Goal: Navigation & Orientation: Find specific page/section

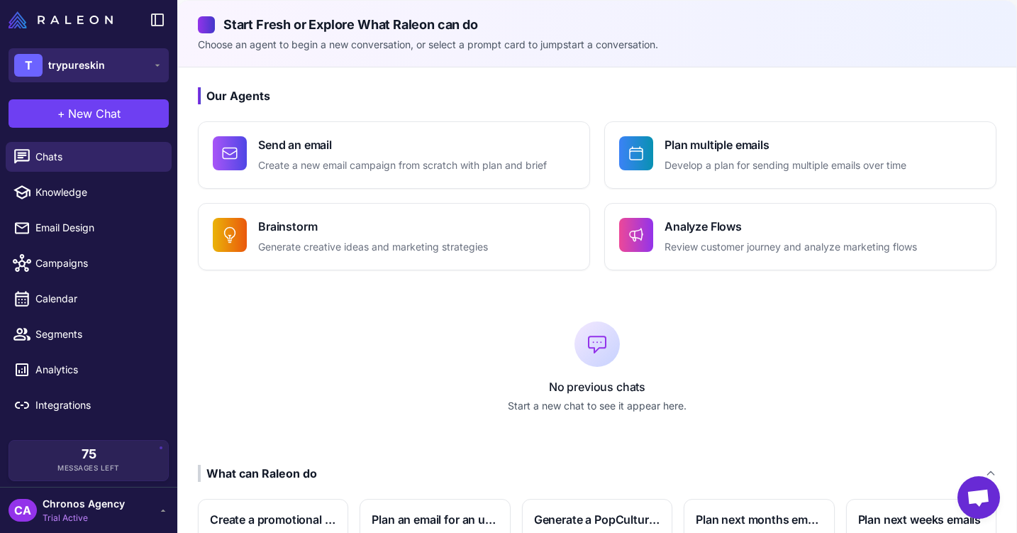
click at [116, 60] on button "T trypureskin" at bounding box center [89, 65] width 160 height 34
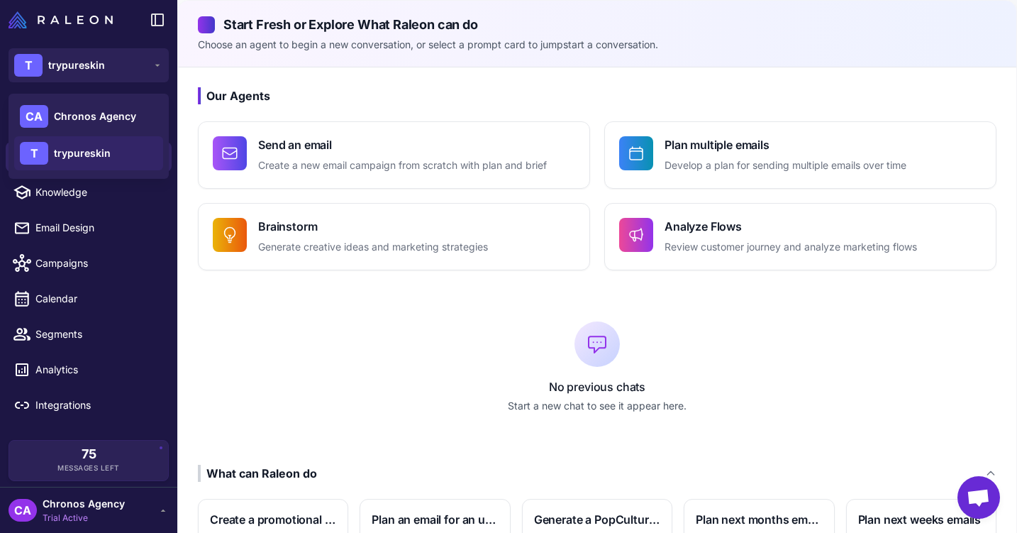
click at [86, 153] on span "trypureskin" at bounding box center [82, 153] width 57 height 16
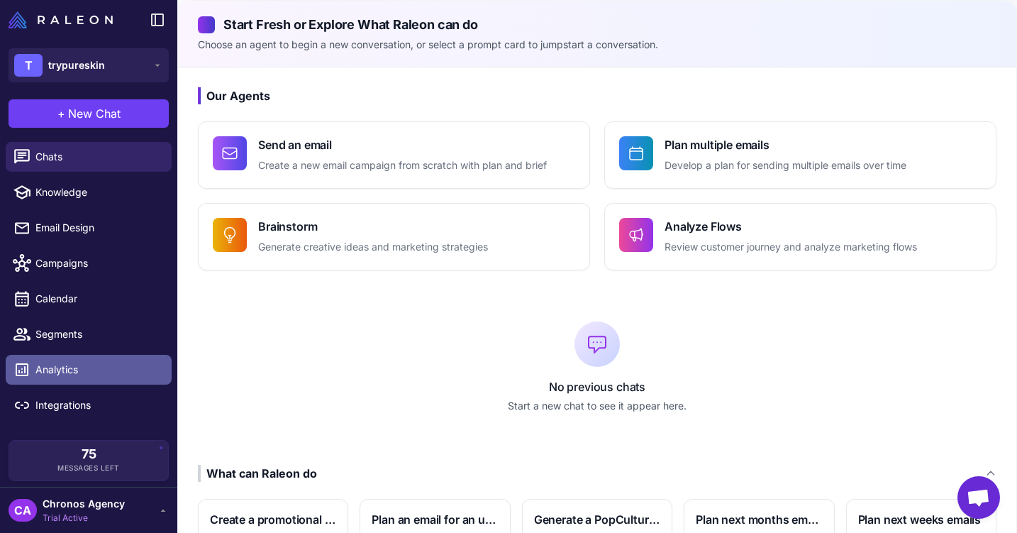
click at [77, 374] on span "Analytics" at bounding box center [97, 370] width 125 height 16
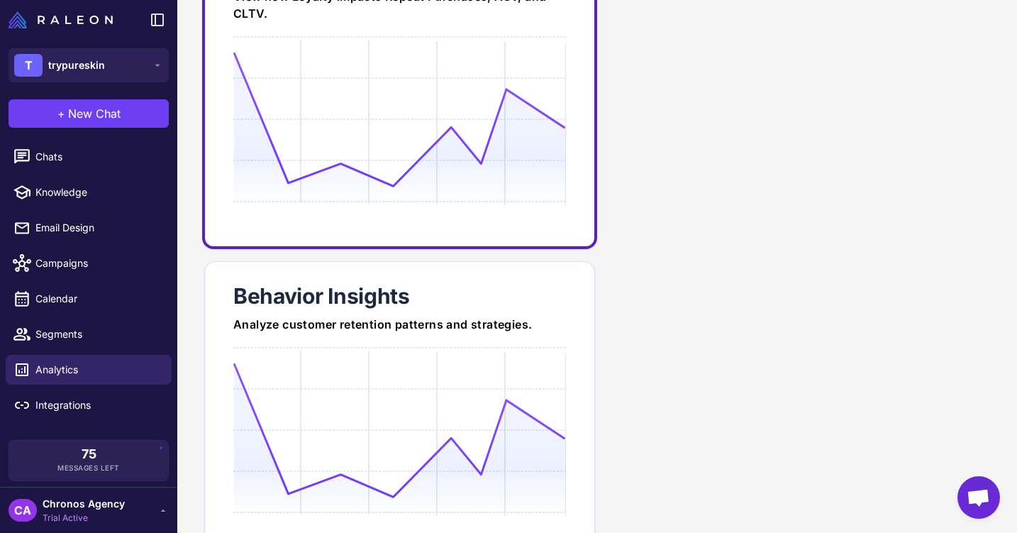
scroll to position [287, 0]
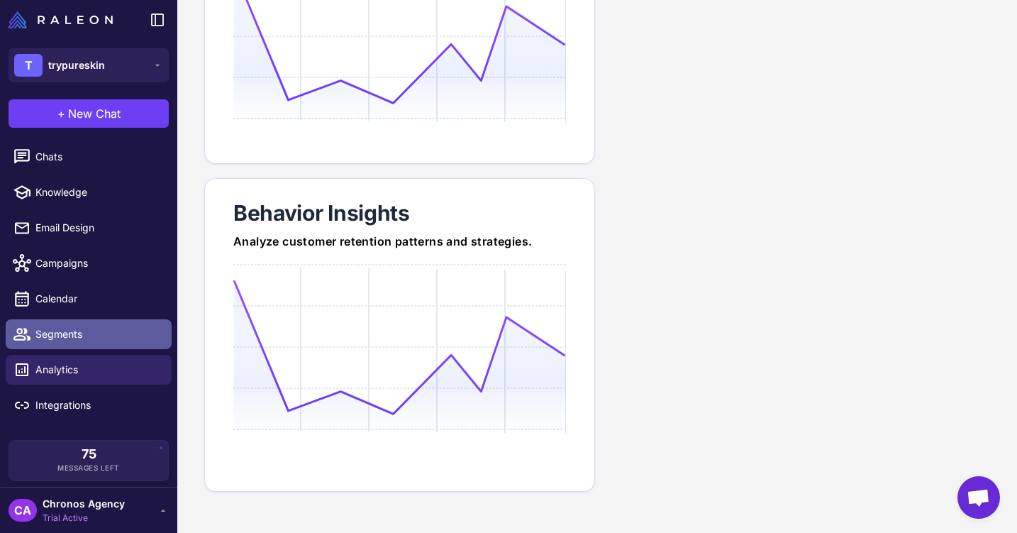
click at [97, 329] on span "Segments" at bounding box center [97, 334] width 125 height 16
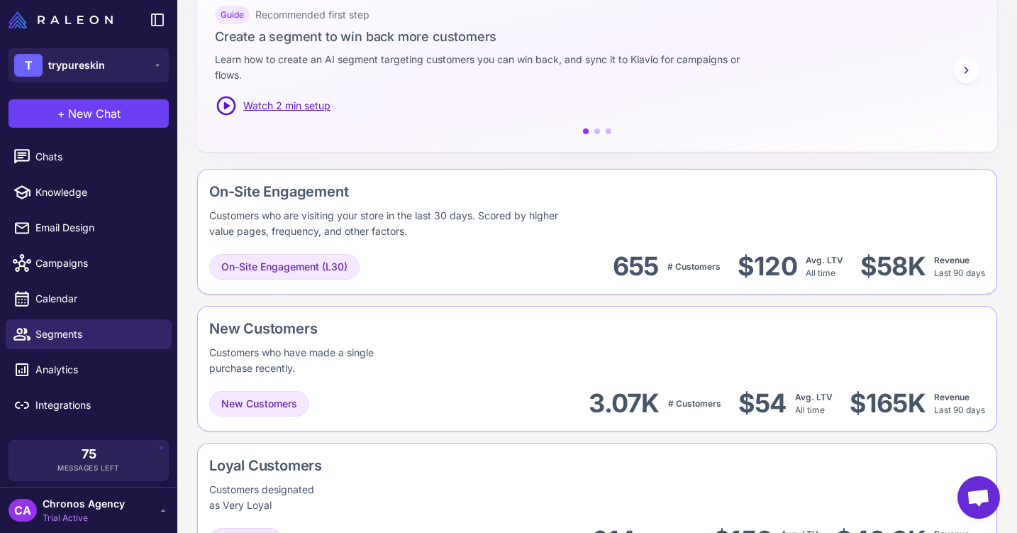
scroll to position [248, 0]
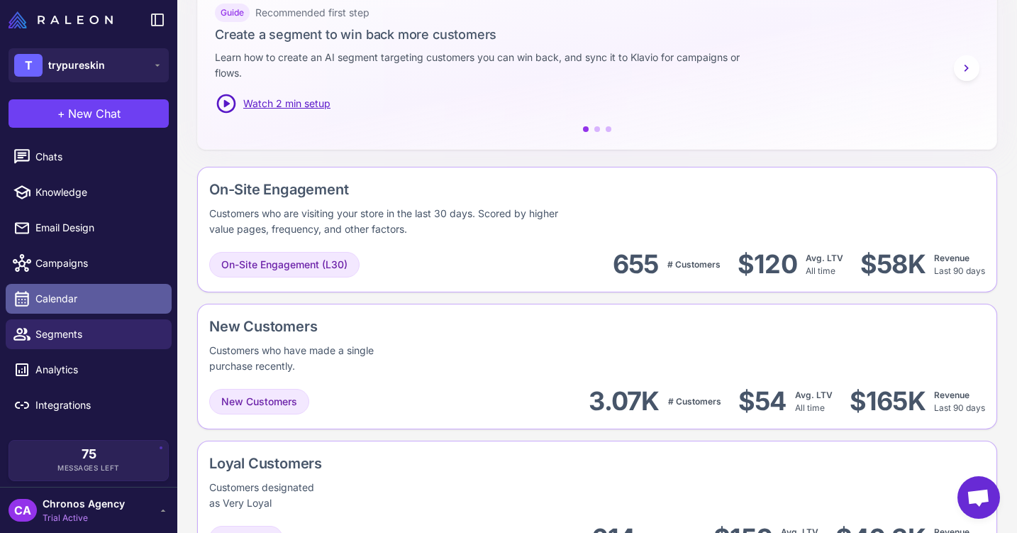
click at [88, 302] on span "Calendar" at bounding box center [97, 299] width 125 height 16
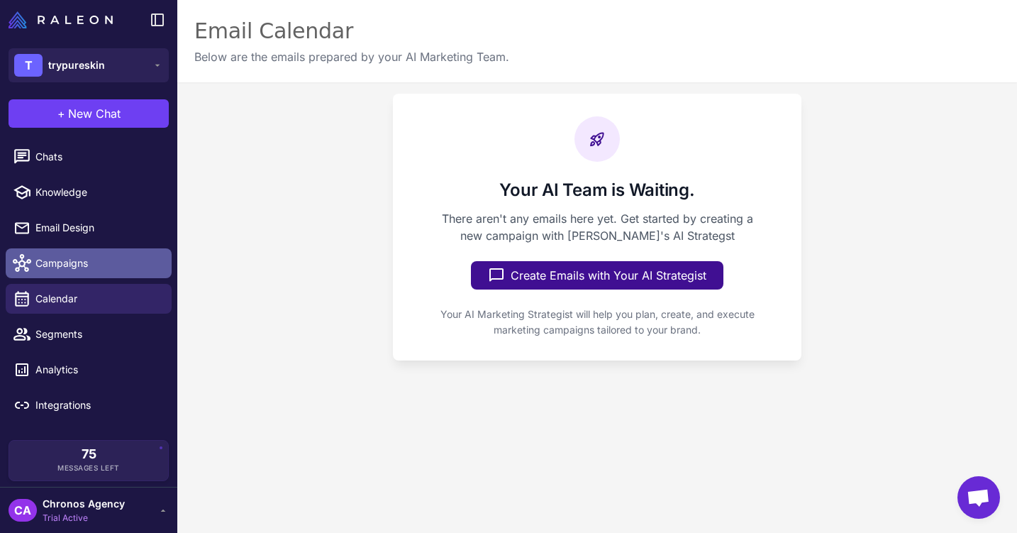
click at [81, 265] on span "Campaigns" at bounding box center [97, 263] width 125 height 16
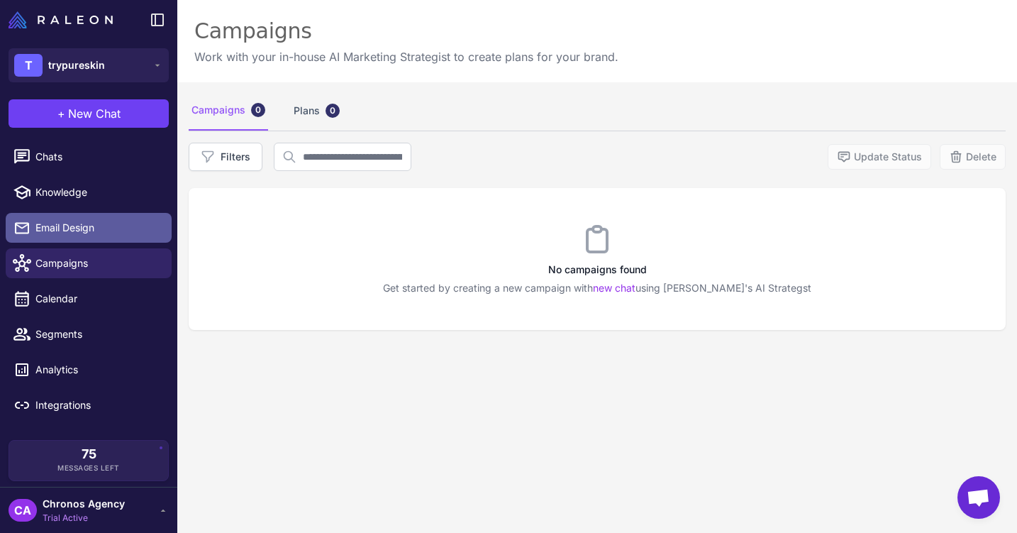
click at [79, 231] on span "Email Design" at bounding box center [97, 228] width 125 height 16
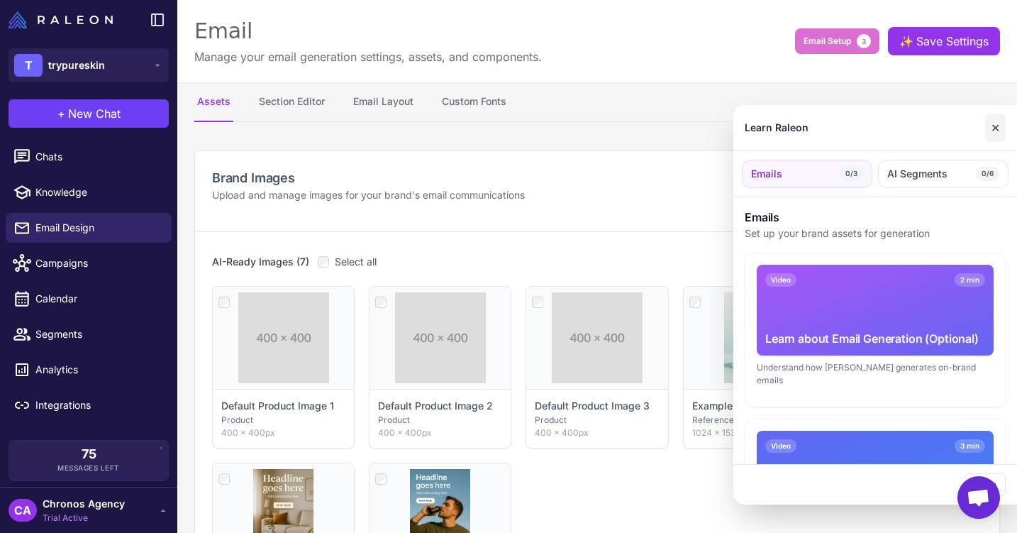
click at [996, 130] on button "✕" at bounding box center [996, 128] width 21 height 28
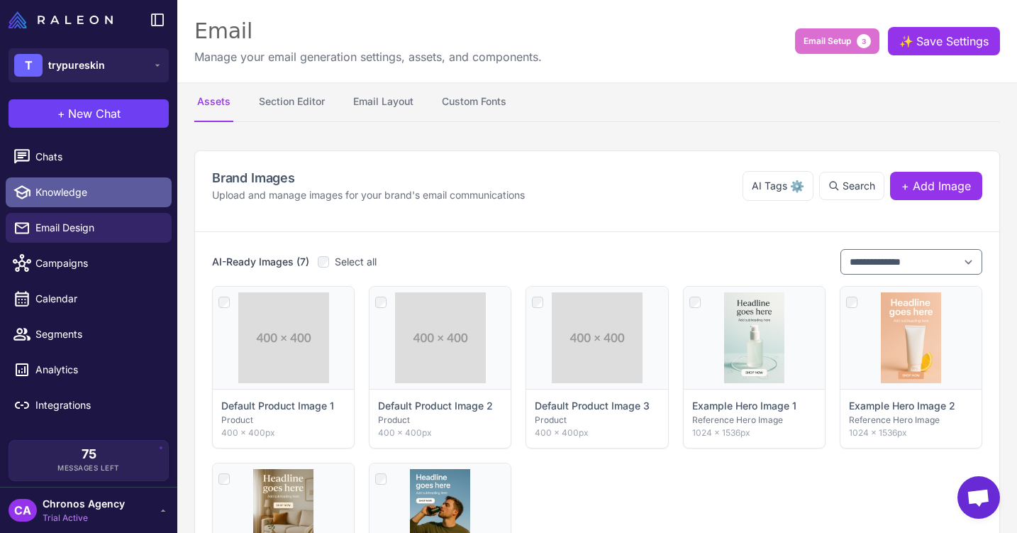
click at [106, 189] on span "Knowledge" at bounding box center [97, 192] width 125 height 16
select select
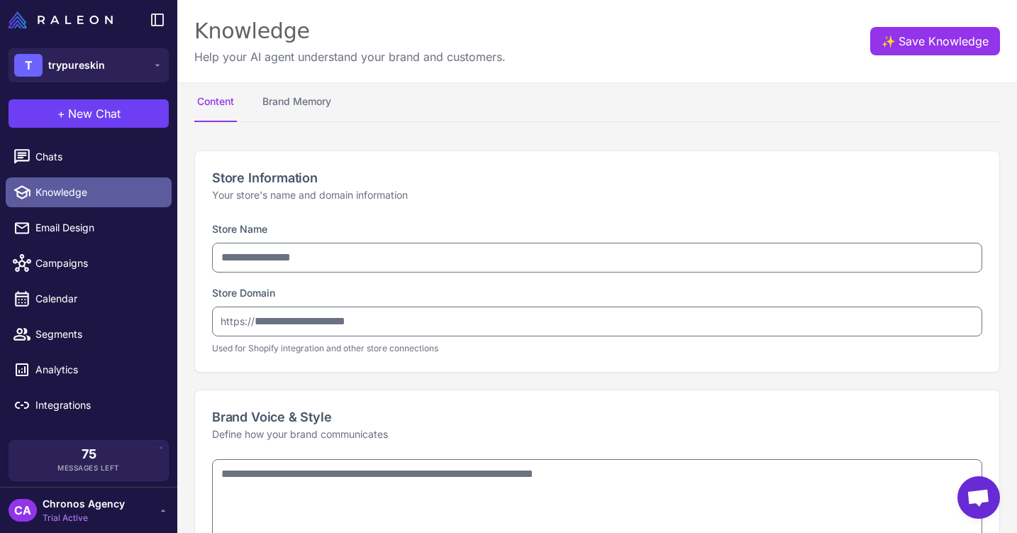
type input "**********"
type textarea "**********"
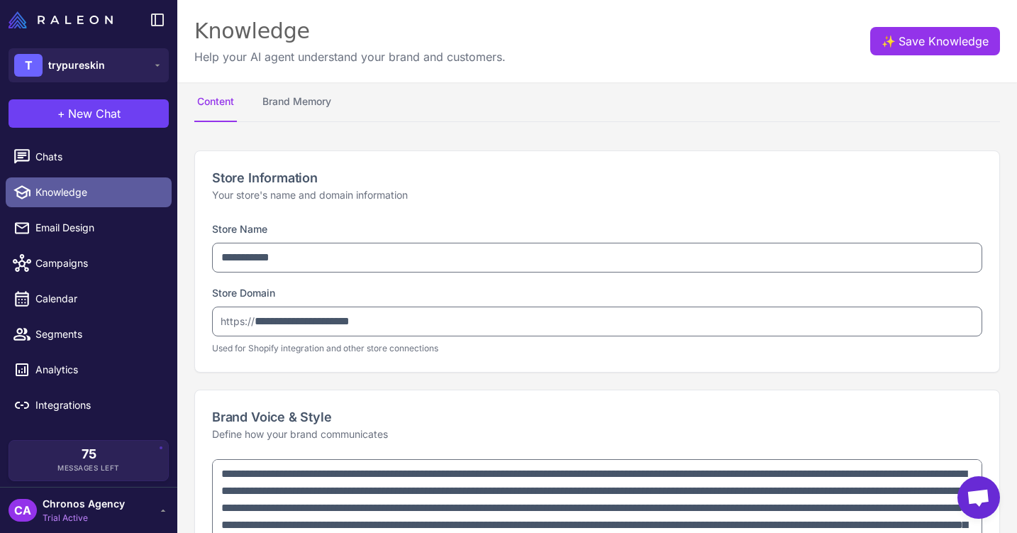
type textarea "**********"
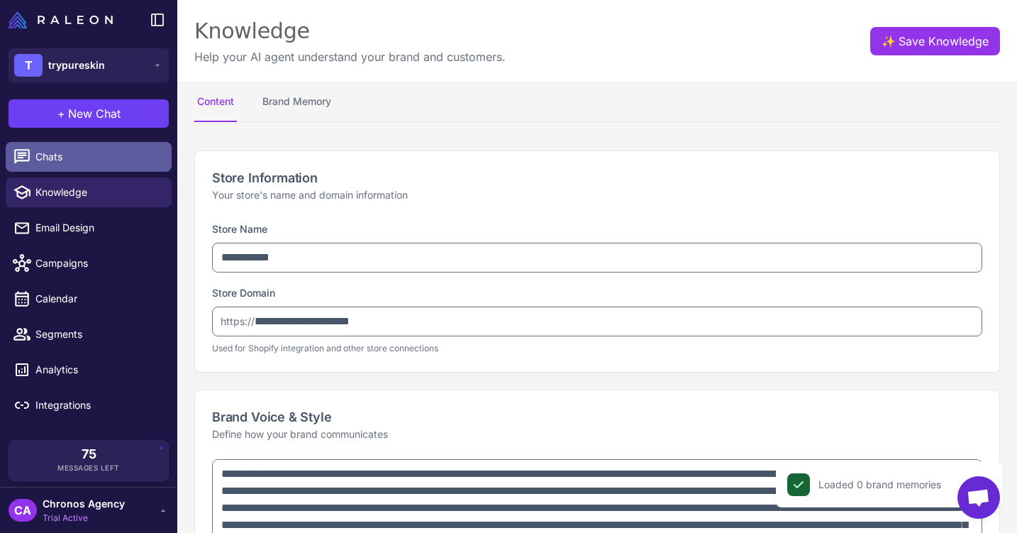
click at [84, 161] on span "Chats" at bounding box center [97, 157] width 125 height 16
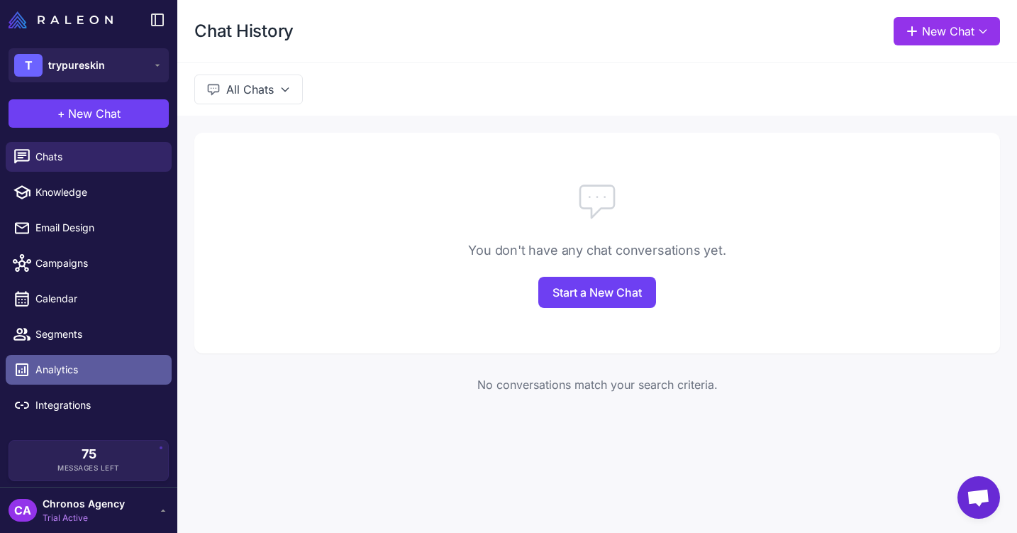
click at [54, 368] on span "Analytics" at bounding box center [97, 370] width 125 height 16
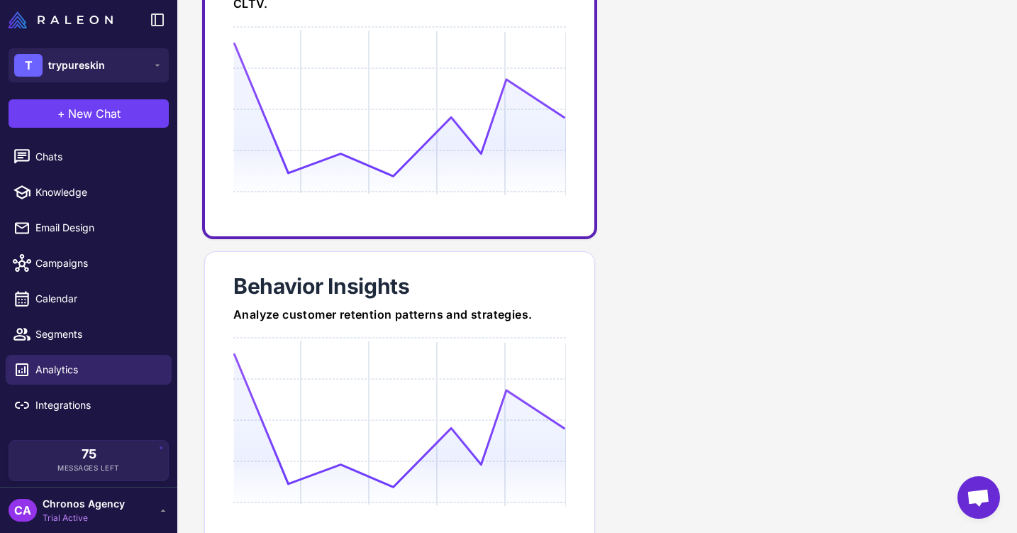
scroll to position [287, 0]
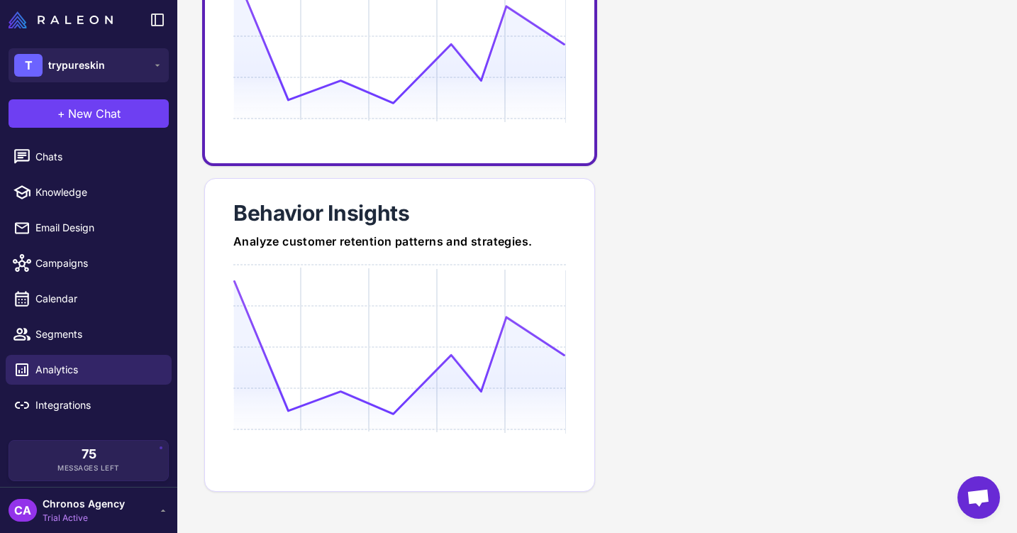
click at [482, 264] on div at bounding box center [399, 264] width 333 height 1
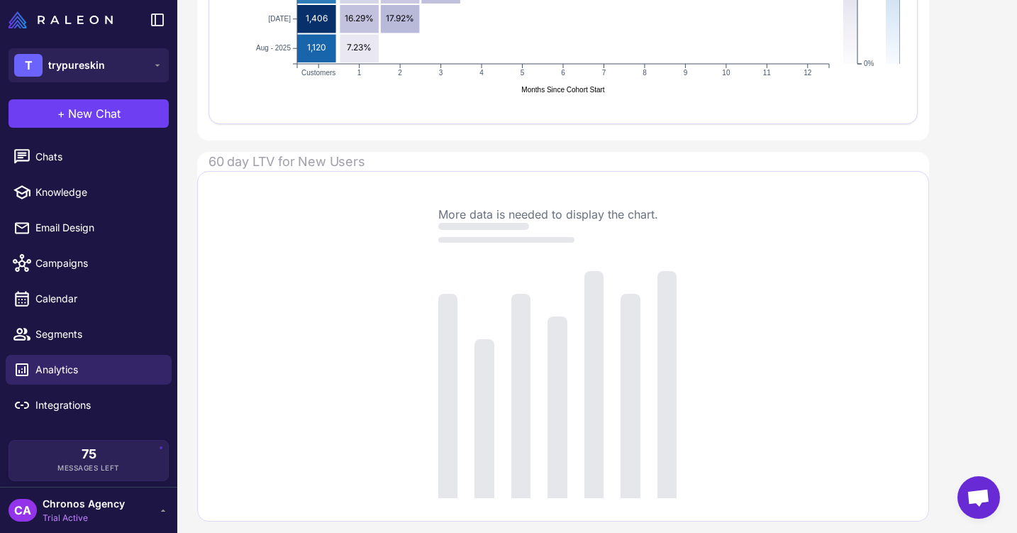
scroll to position [501, 0]
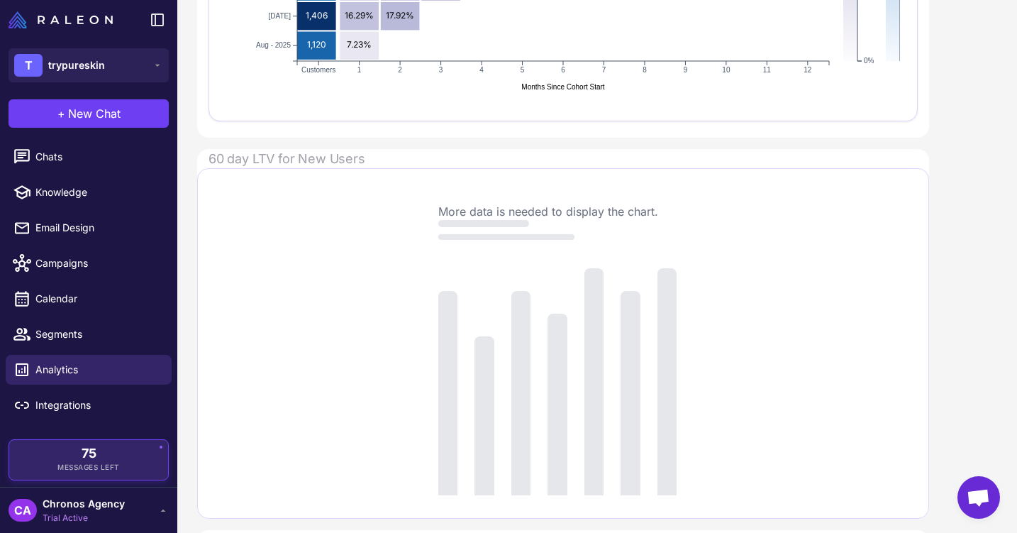
click at [89, 455] on span "75" at bounding box center [89, 453] width 15 height 13
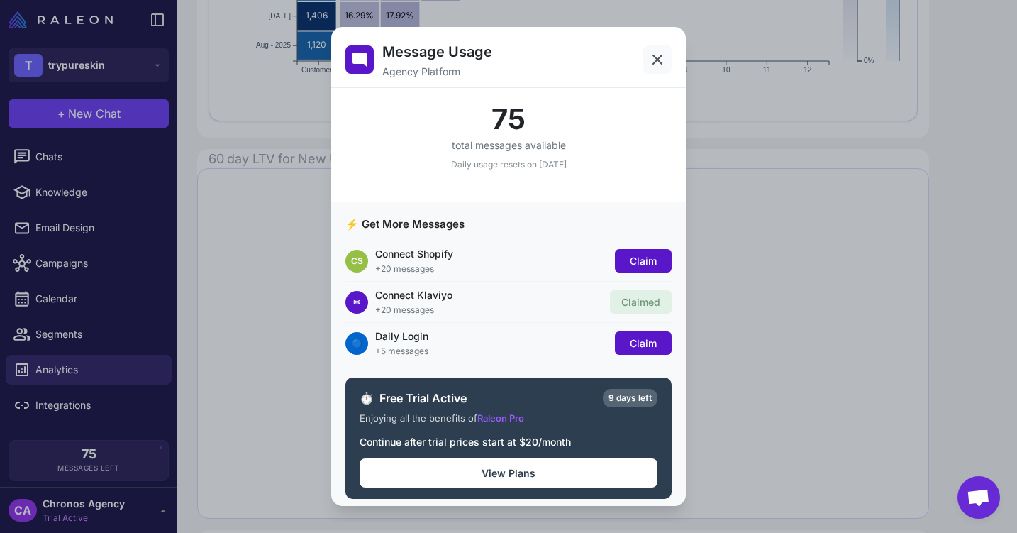
click at [659, 60] on icon at bounding box center [657, 59] width 9 height 9
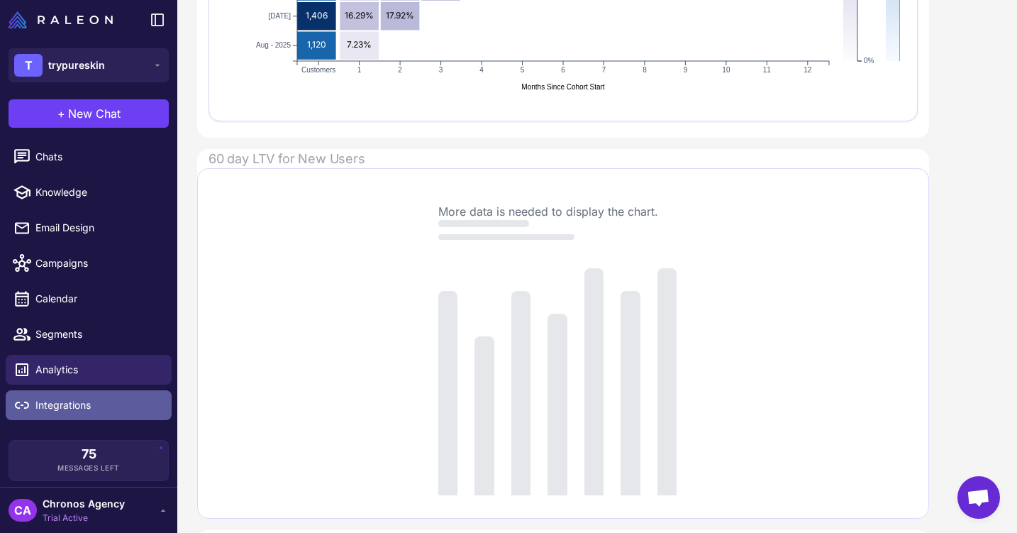
click at [51, 395] on link "Integrations" at bounding box center [89, 405] width 166 height 30
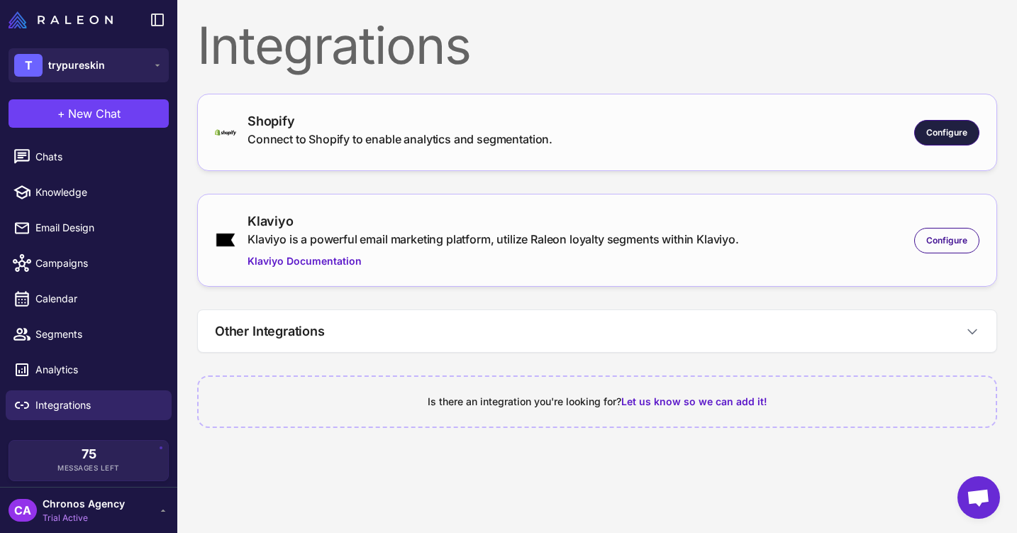
click at [929, 132] on span "Configure" at bounding box center [947, 132] width 41 height 13
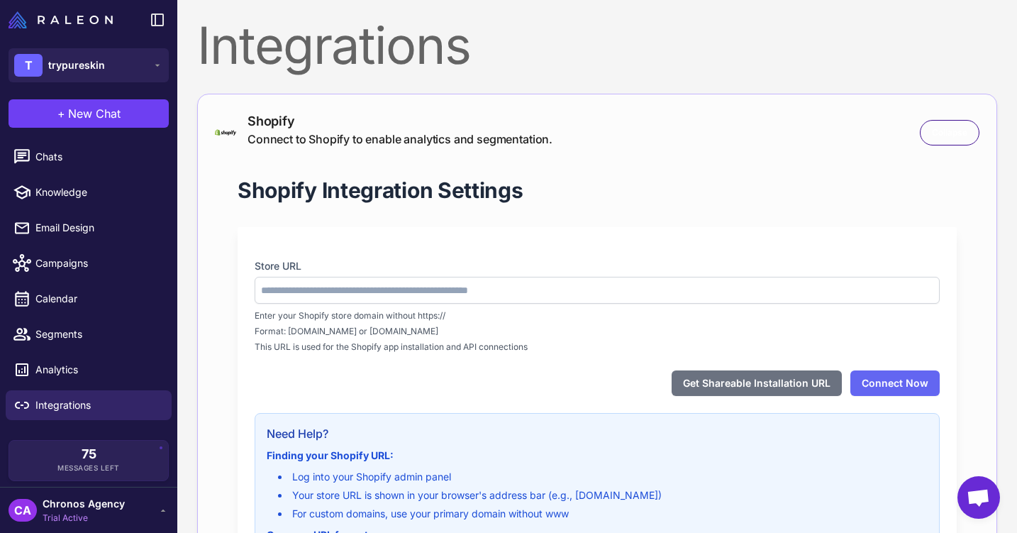
type input "**********"
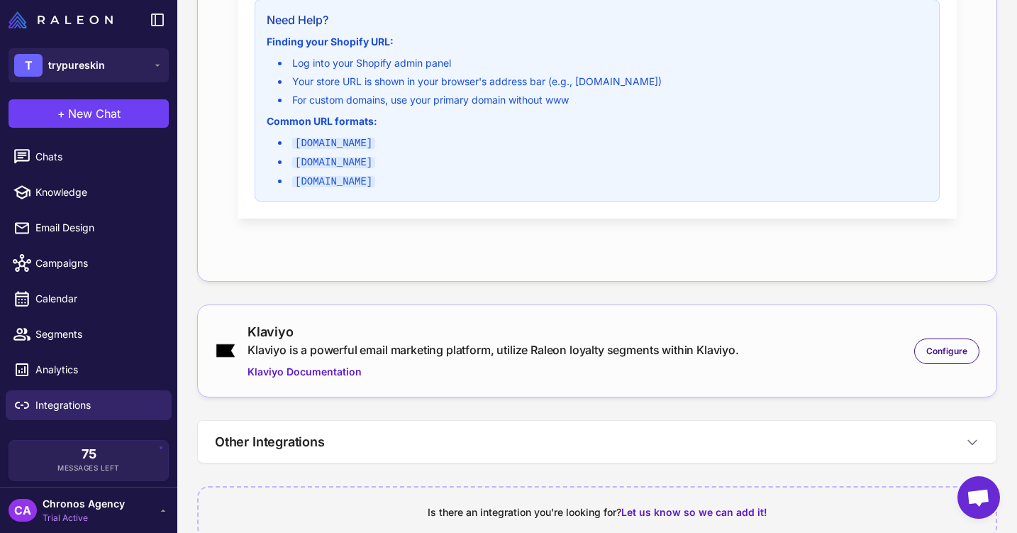
scroll to position [488, 0]
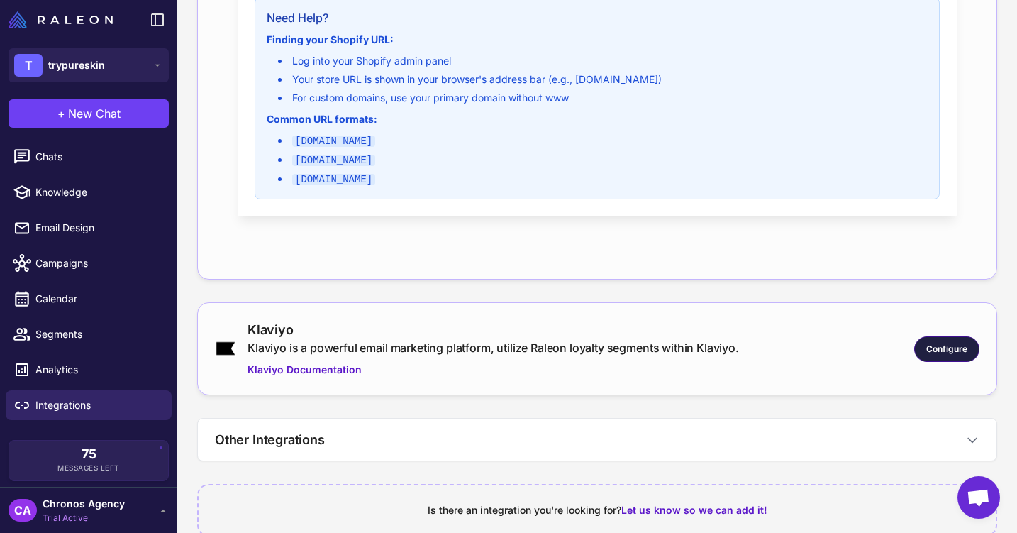
click at [941, 351] on span "Configure" at bounding box center [947, 349] width 41 height 13
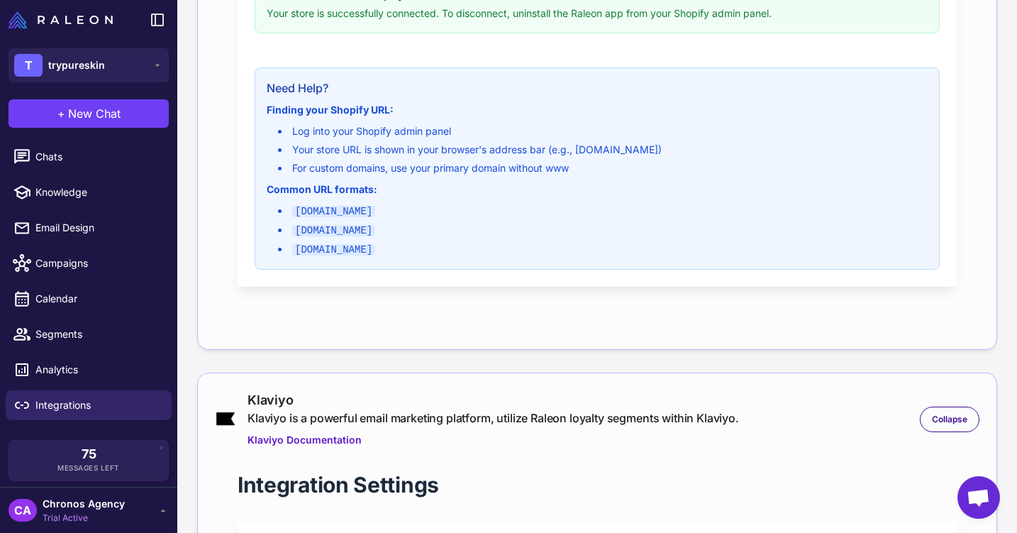
scroll to position [336, 0]
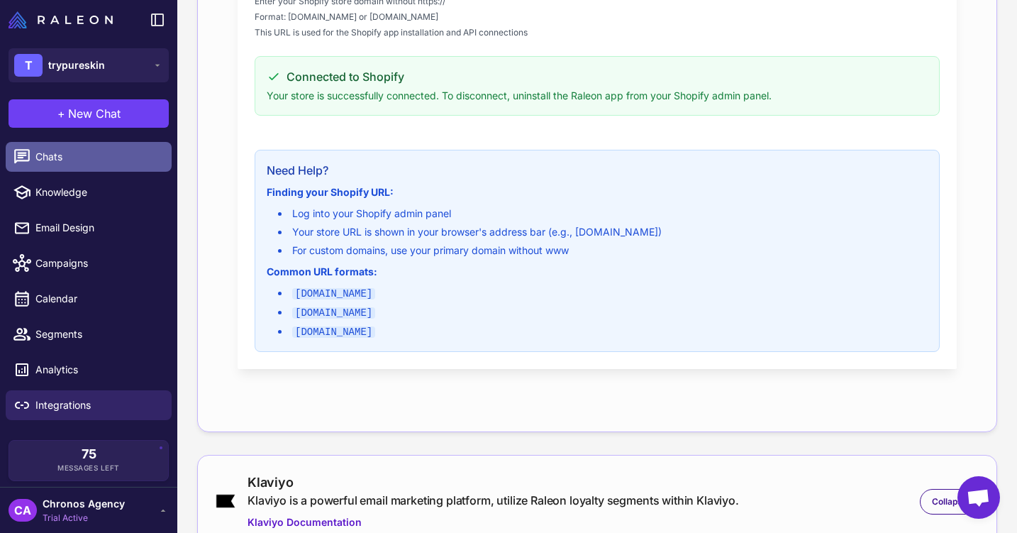
click at [58, 164] on span "Chats" at bounding box center [97, 157] width 125 height 16
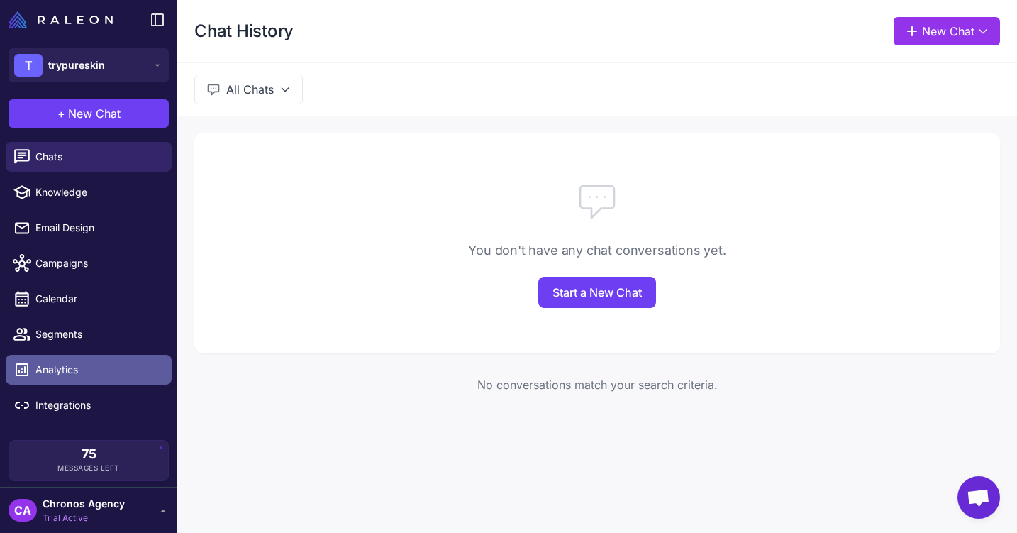
click at [51, 360] on link "Analytics" at bounding box center [89, 370] width 166 height 30
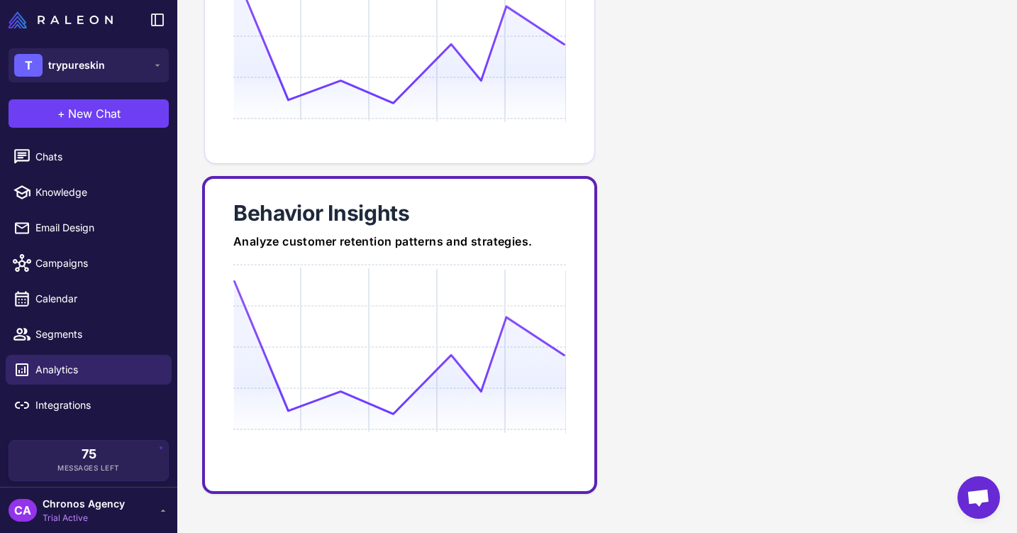
click at [416, 317] on icon at bounding box center [399, 348] width 332 height 136
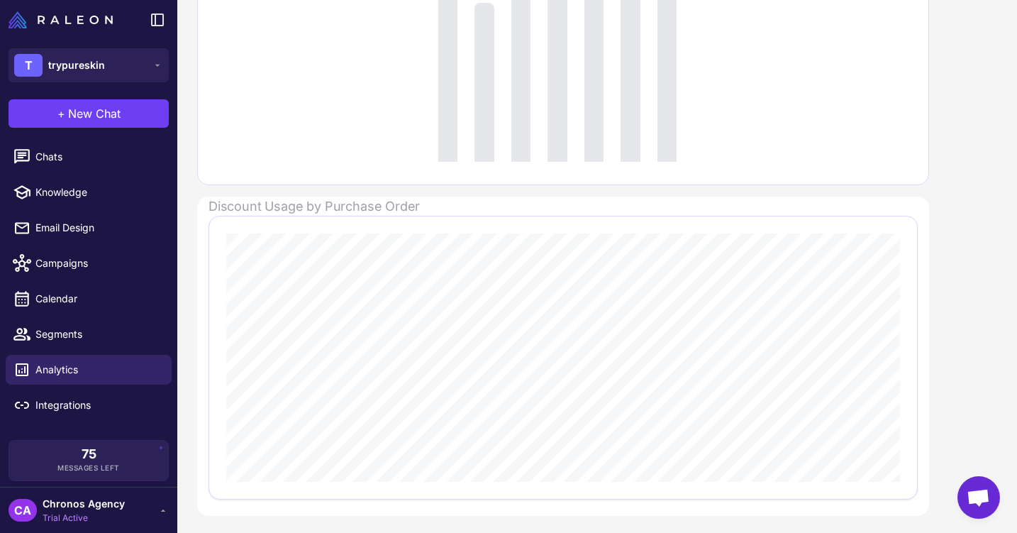
scroll to position [849, 0]
